Goal: Task Accomplishment & Management: Manage account settings

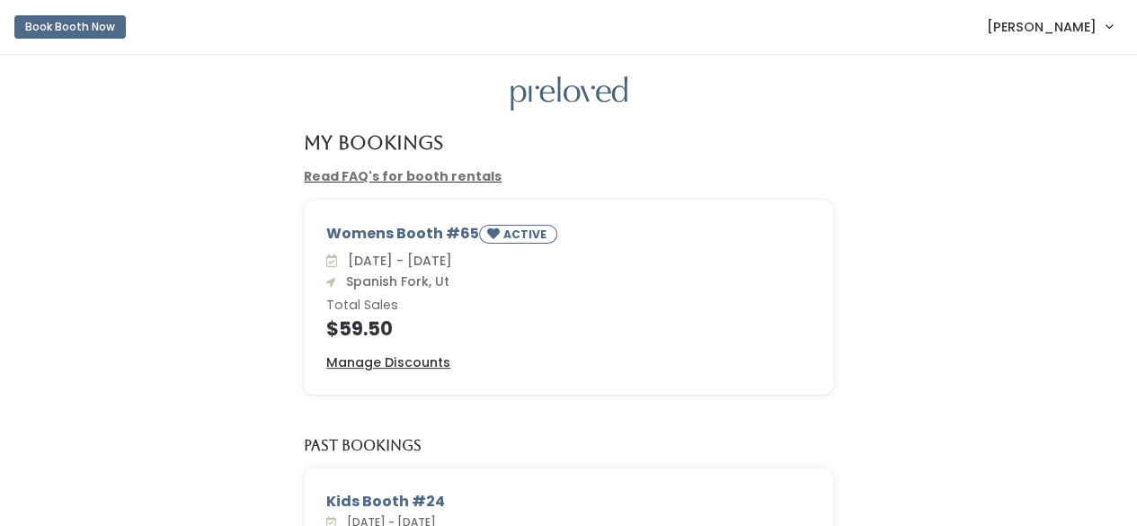
click at [1042, 39] on link "Janet Rocha" at bounding box center [1049, 26] width 161 height 39
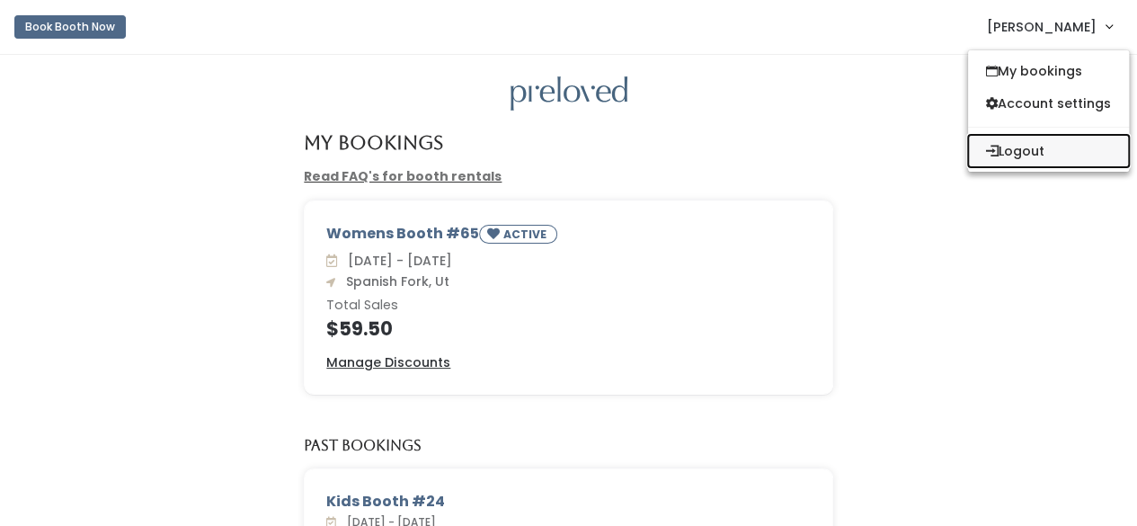
click at [1033, 146] on button "Logout" at bounding box center [1048, 151] width 161 height 32
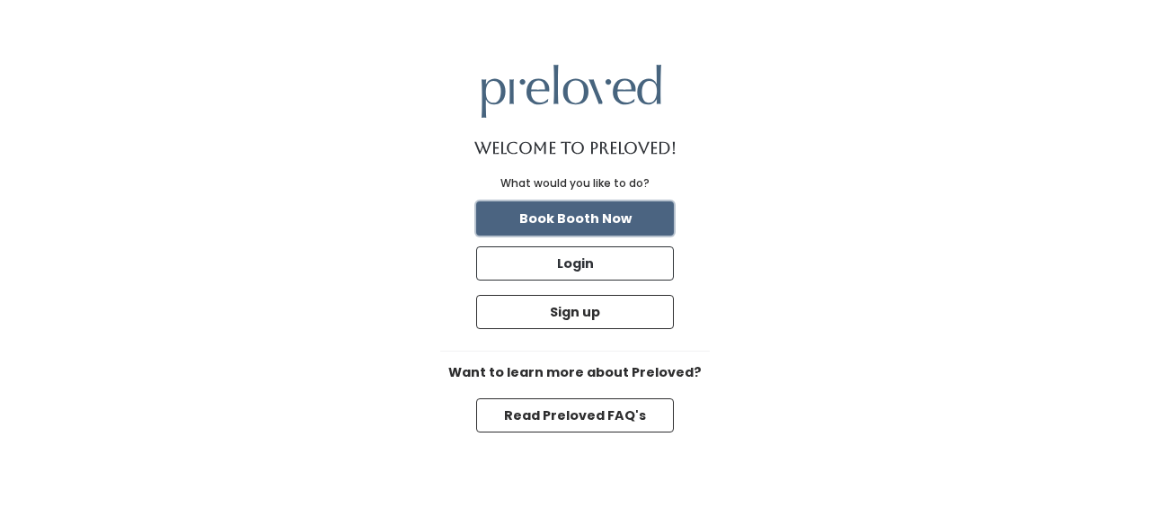
click at [559, 209] on button "Book Booth Now" at bounding box center [575, 218] width 198 height 34
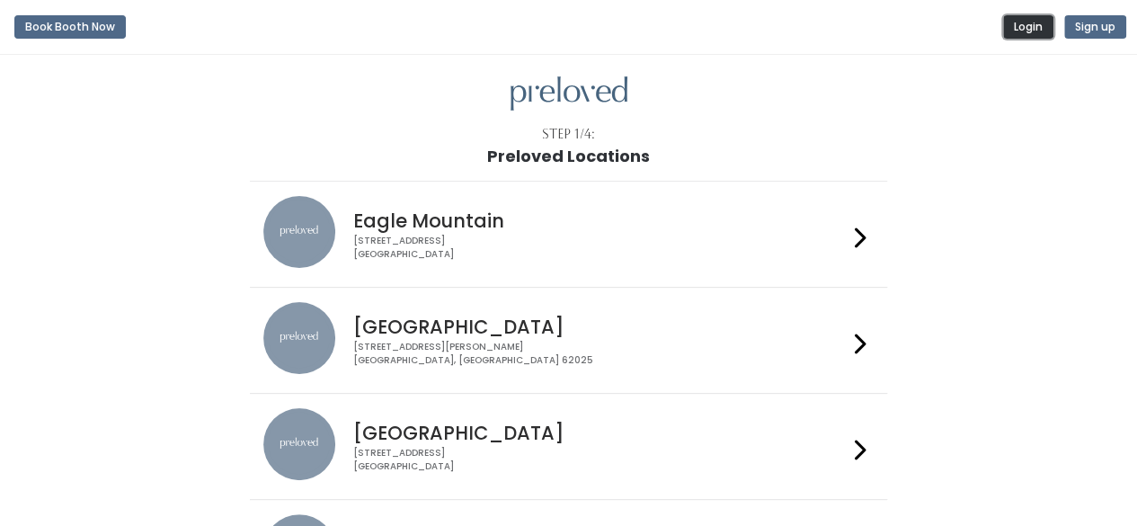
click at [1015, 27] on button "Login" at bounding box center [1028, 26] width 50 height 23
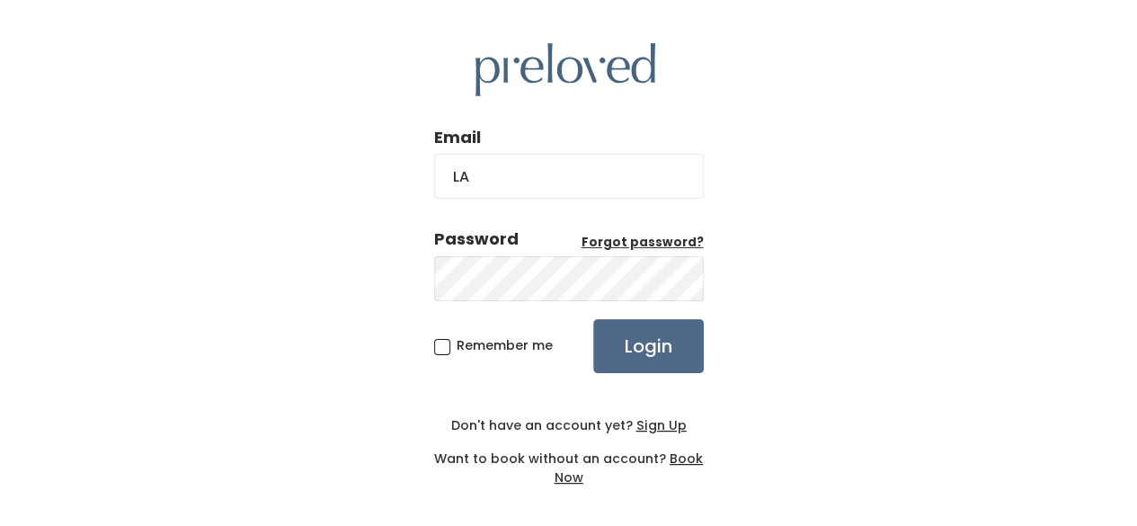
type input "lamareawilson22@gmail.com"
click at [457, 342] on span "Remember me" at bounding box center [505, 345] width 96 height 18
click at [457, 342] on input "Remember me" at bounding box center [463, 342] width 12 height 12
checkbox input "true"
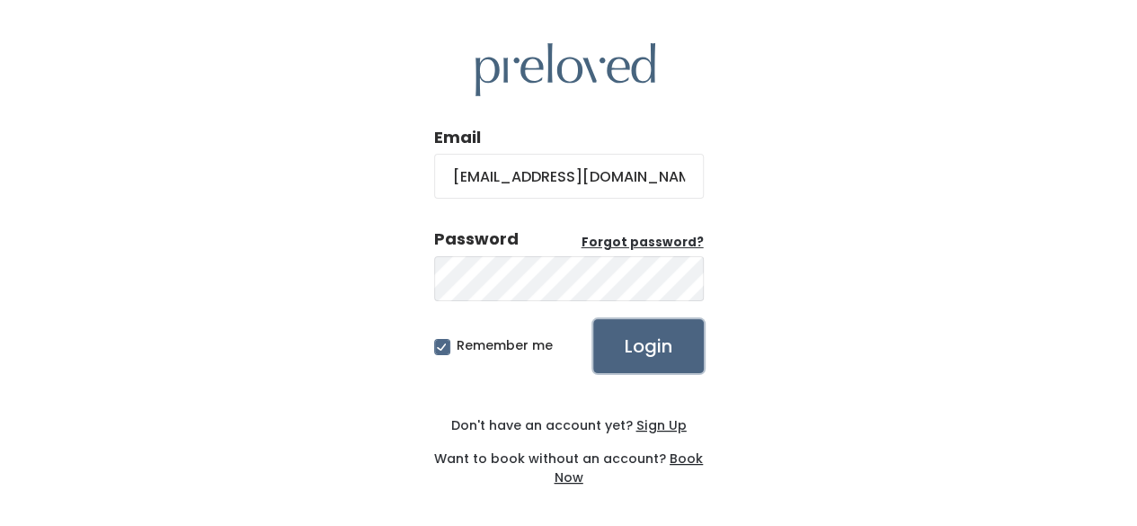
click at [679, 344] on input "Login" at bounding box center [648, 346] width 111 height 54
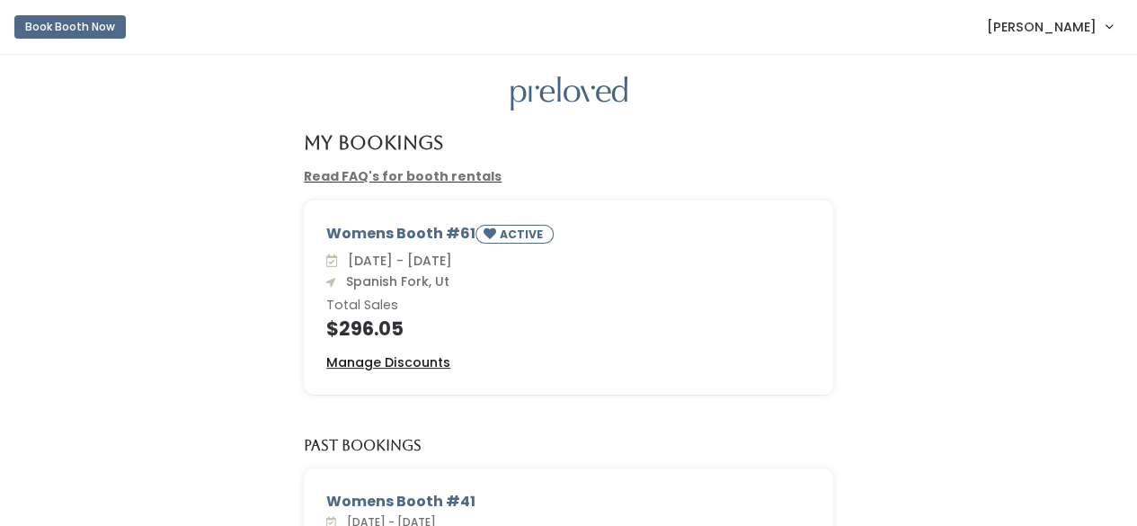
click at [410, 359] on u "Manage Discounts" at bounding box center [388, 362] width 124 height 18
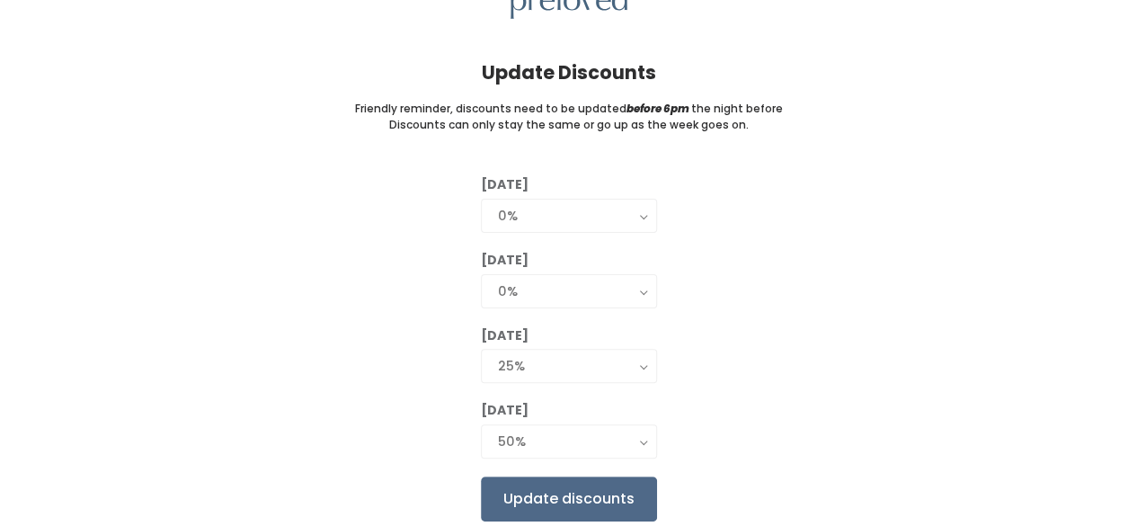
scroll to position [155, 0]
